Goal: Information Seeking & Learning: Find specific fact

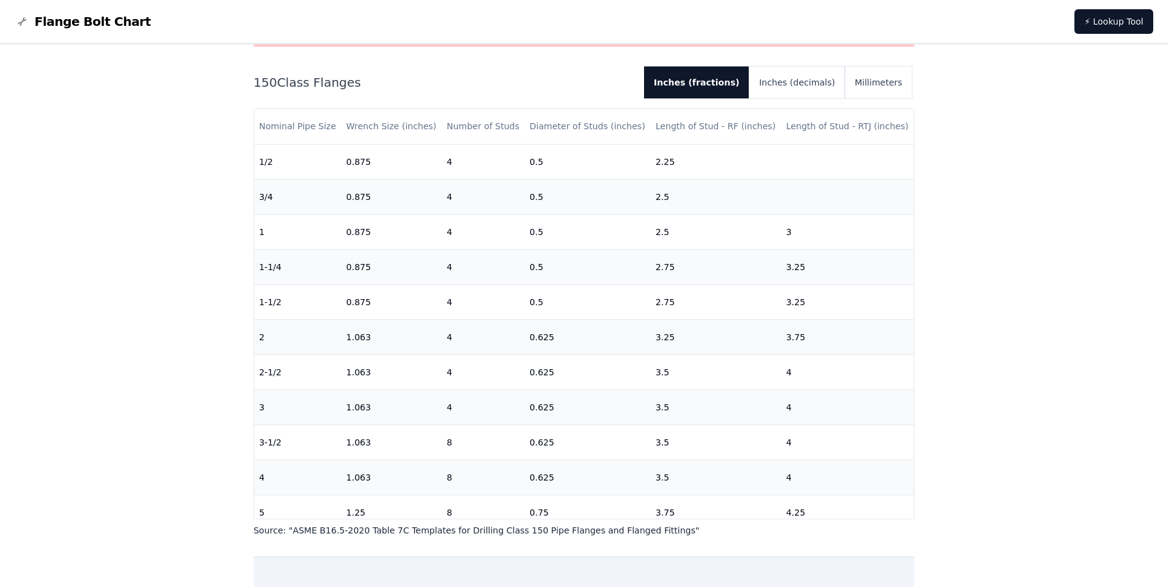
scroll to position [371, 0]
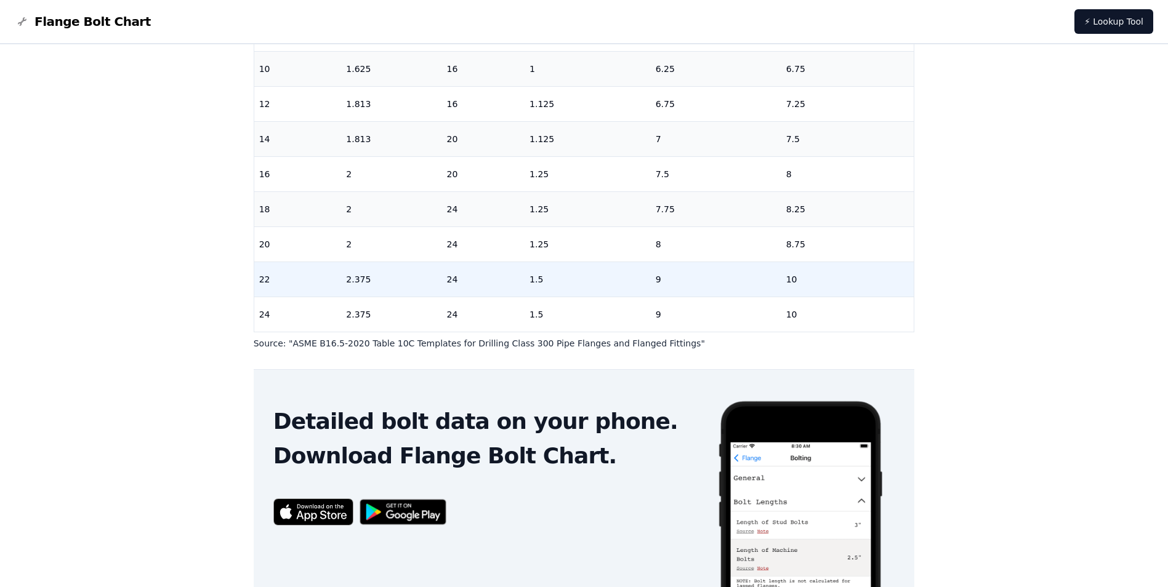
scroll to position [374, 0]
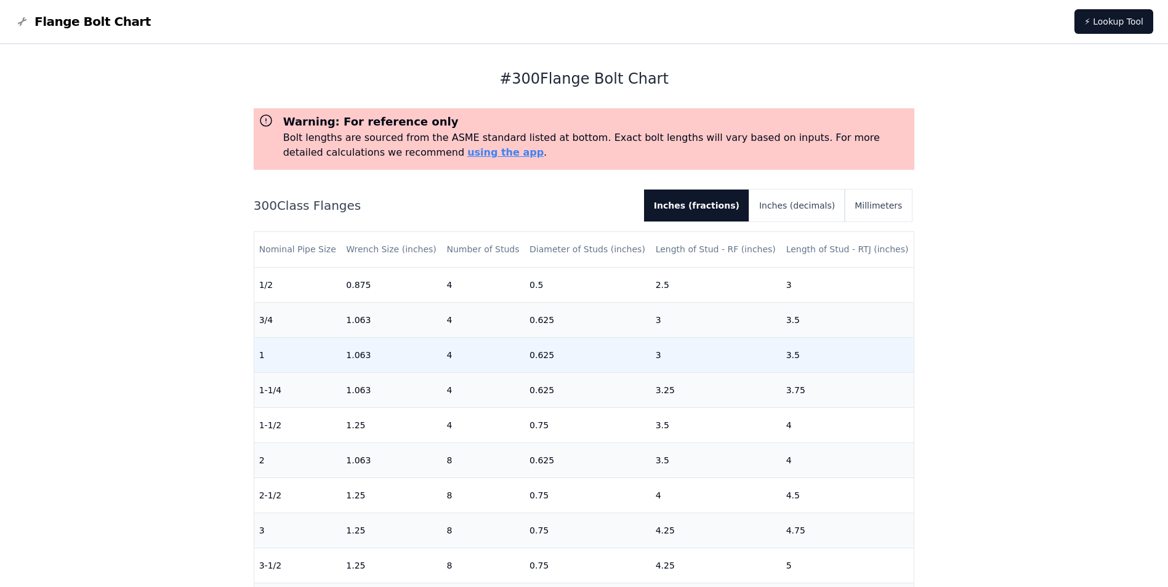
click at [550, 359] on td "0.625" at bounding box center [587, 354] width 126 height 35
drag, startPoint x: 547, startPoint y: 355, endPoint x: 512, endPoint y: 356, distance: 35.7
click at [512, 356] on tr "1 1.063 4 0.625 3 3.5" at bounding box center [584, 354] width 660 height 35
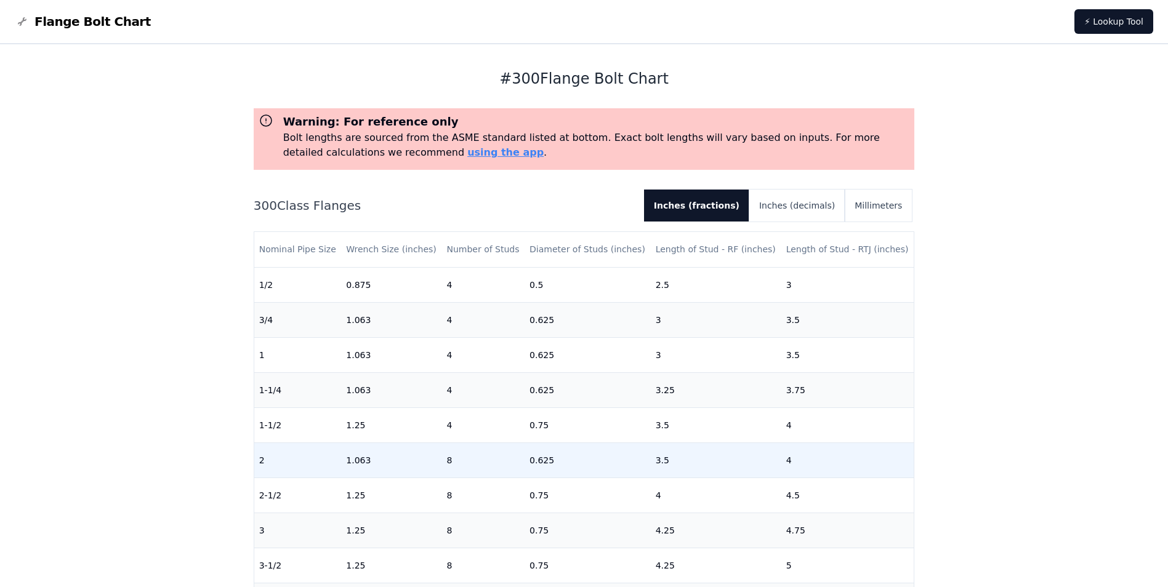
click at [550, 461] on td "0.625" at bounding box center [587, 460] width 126 height 35
drag, startPoint x: 550, startPoint y: 461, endPoint x: 516, endPoint y: 464, distance: 33.9
click at [516, 464] on tr "2 1.063 8 0.625 3.5 4" at bounding box center [584, 460] width 660 height 35
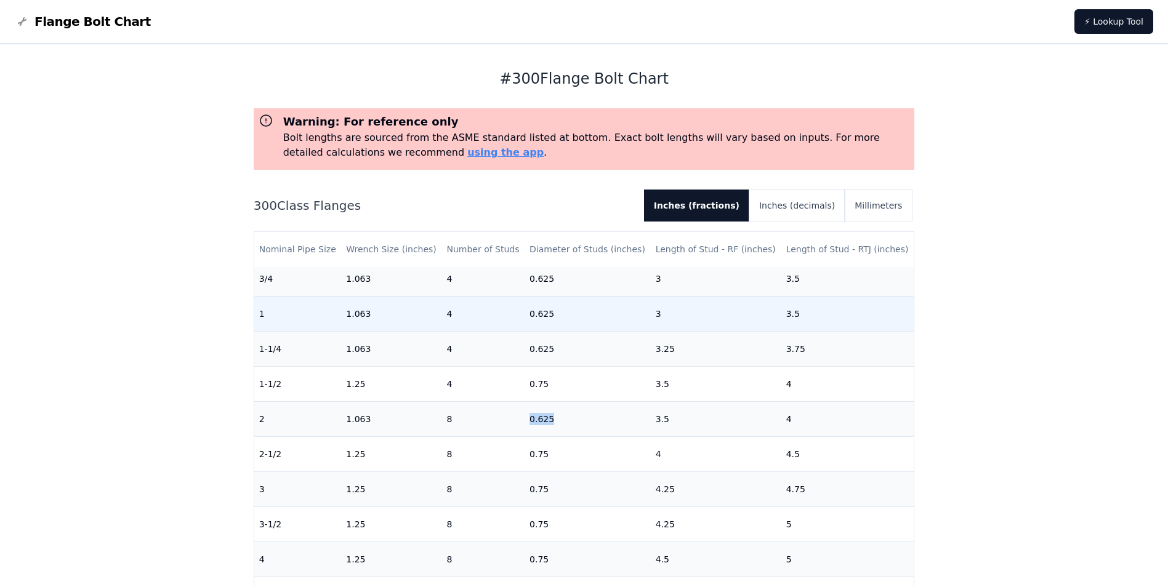
scroll to position [62, 0]
